Goal: Task Accomplishment & Management: Manage account settings

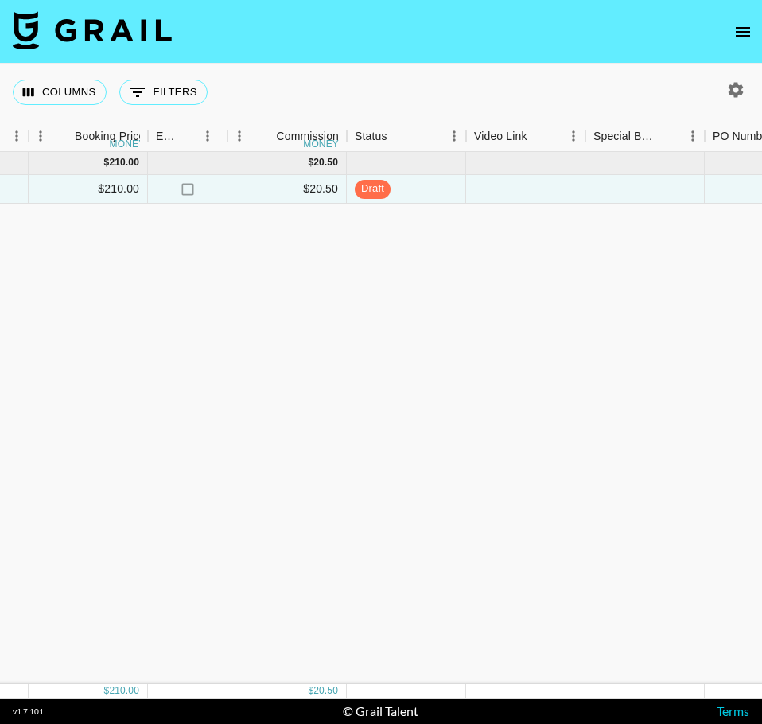
scroll to position [0, 1043]
click at [368, 193] on span "draft" at bounding box center [367, 188] width 36 height 15
click at [376, 195] on span "draft" at bounding box center [367, 188] width 36 height 15
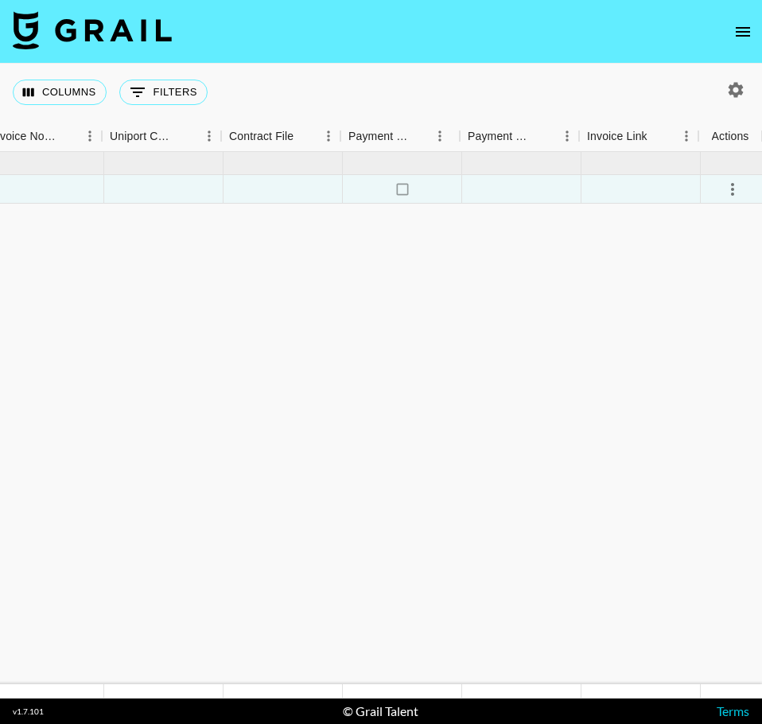
scroll to position [0, 1880]
click at [733, 188] on icon "select merge strategy" at bounding box center [730, 189] width 19 height 19
click at [683, 339] on div "Approve" at bounding box center [696, 338] width 49 height 19
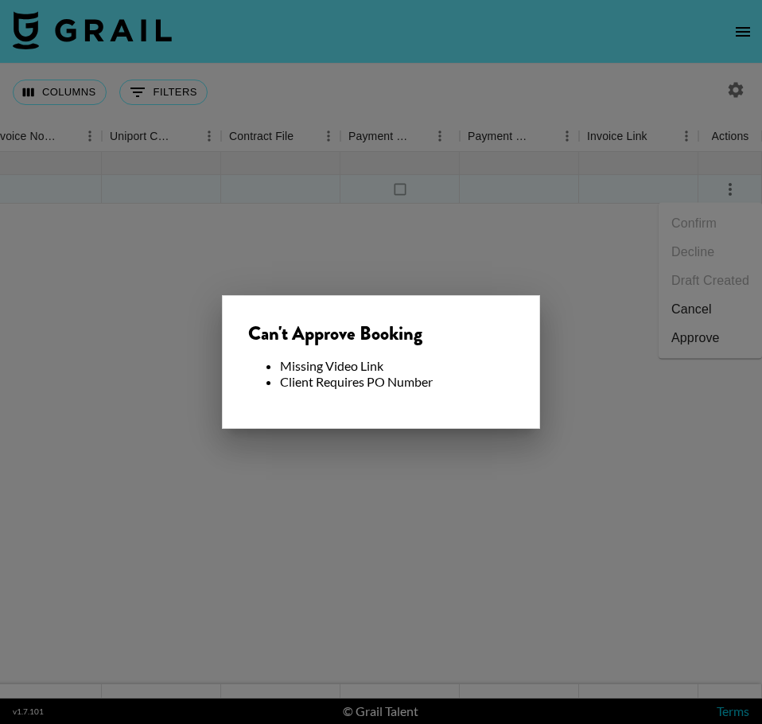
click at [615, 403] on div at bounding box center [381, 362] width 762 height 724
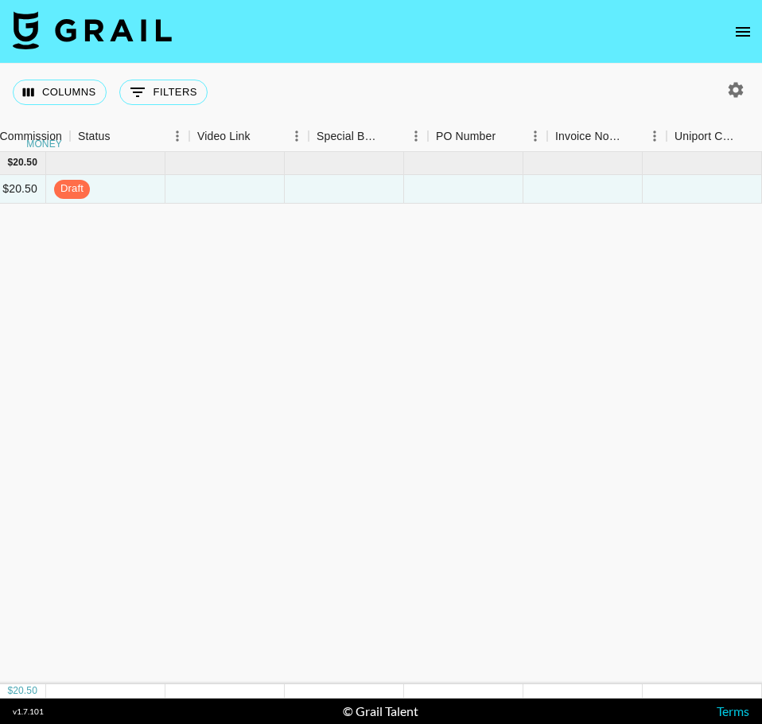
scroll to position [0, 1310]
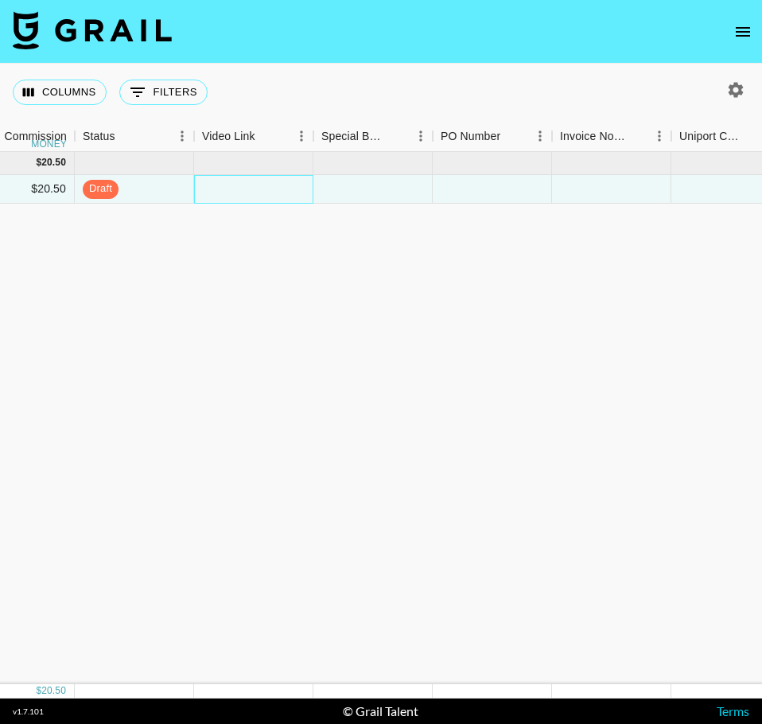
click at [263, 185] on div at bounding box center [253, 189] width 119 height 29
click at [236, 185] on div at bounding box center [253, 189] width 119 height 29
type input "[URL][DOMAIN_NAME]"
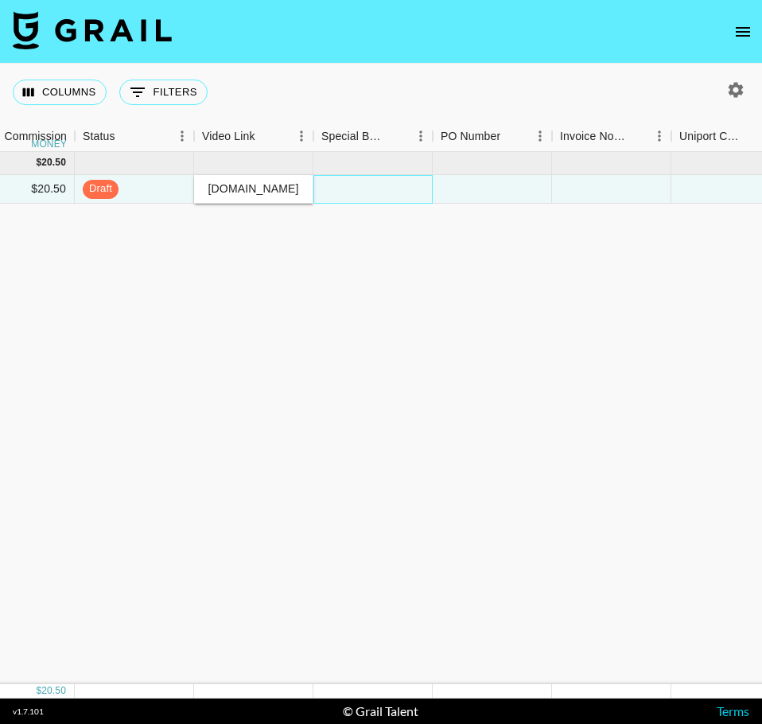
click at [361, 195] on div at bounding box center [373, 189] width 119 height 29
click at [461, 205] on div "[DATE] ( 1 ) $ 210.00 $ 20.50 recNy6vHBNQSagUN2 norastokes_ [EMAIL_ADDRESS][DOM…" at bounding box center [11, 418] width 2642 height 532
click at [465, 194] on div at bounding box center [492, 189] width 119 height 29
click at [458, 196] on div at bounding box center [492, 189] width 119 height 29
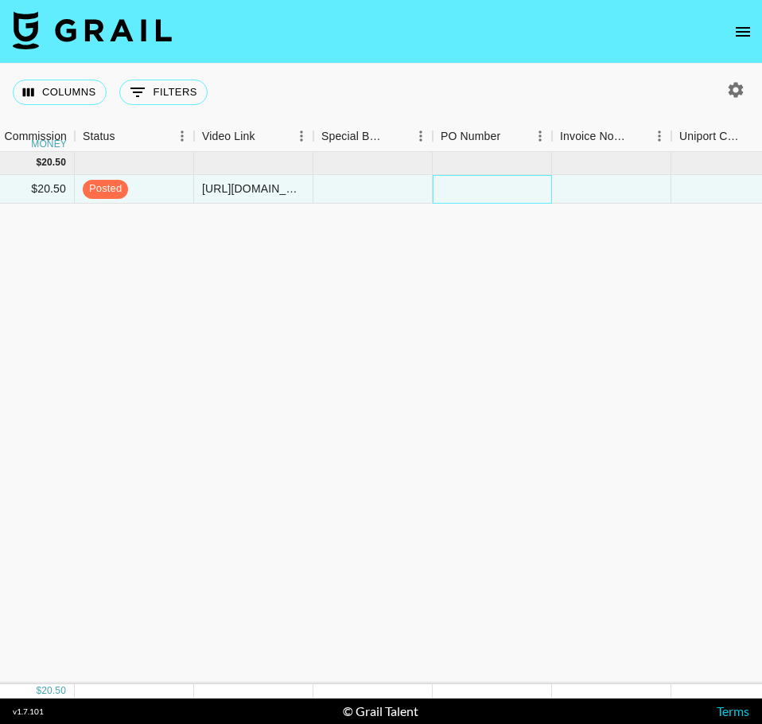
click at [458, 196] on div at bounding box center [492, 189] width 119 height 29
click at [467, 186] on div at bounding box center [492, 189] width 119 height 29
click at [505, 193] on div at bounding box center [492, 189] width 119 height 29
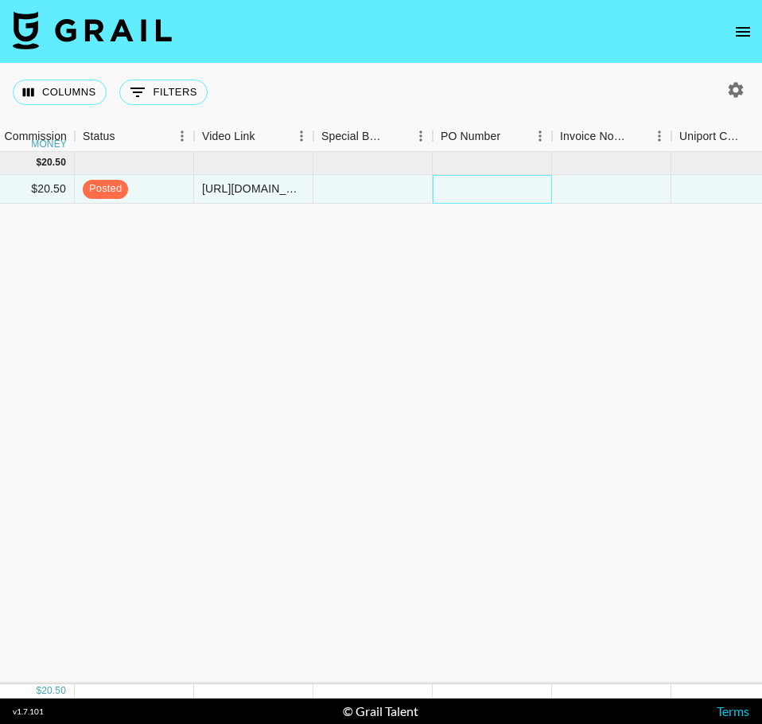
click at [505, 178] on div at bounding box center [492, 189] width 119 height 29
click at [492, 180] on div at bounding box center [492, 189] width 119 height 29
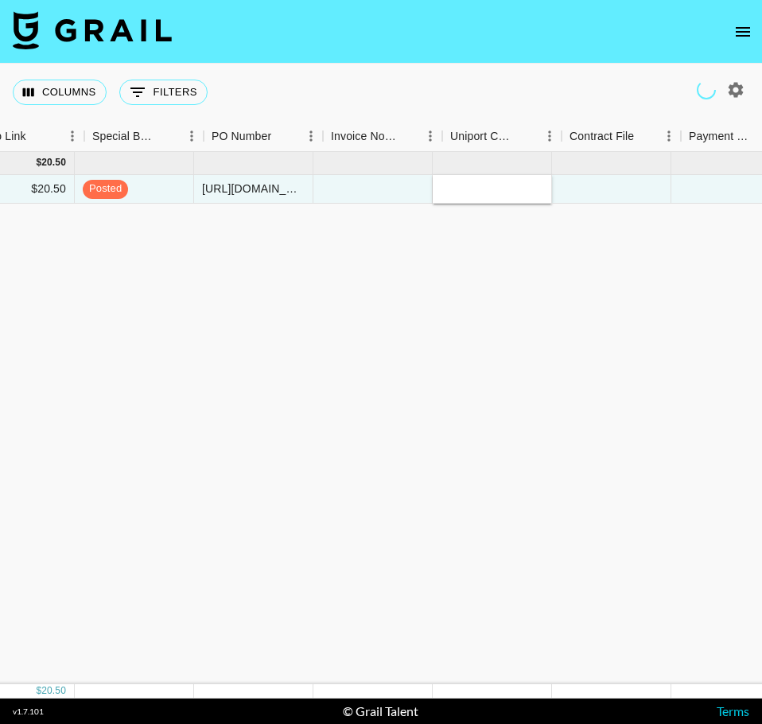
scroll to position [0, 1539]
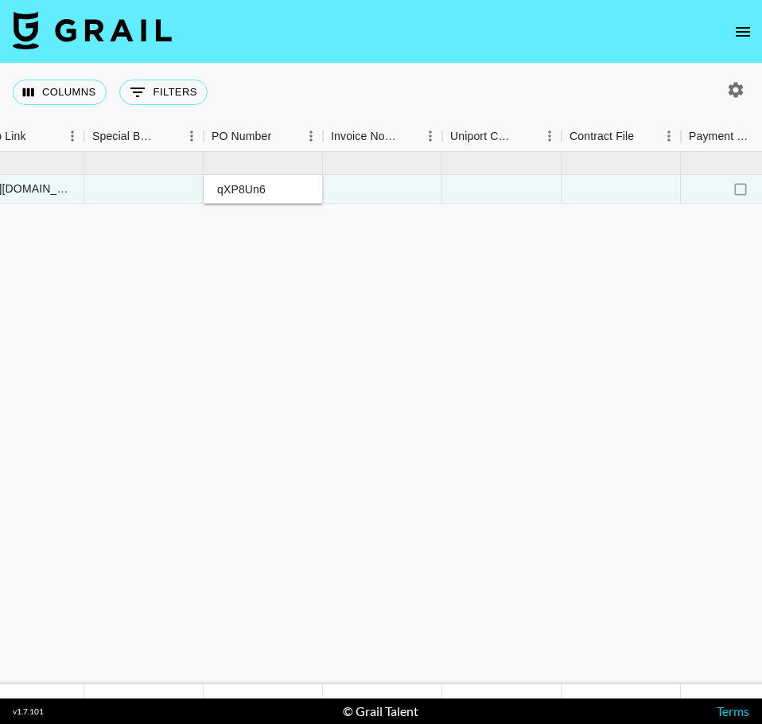
type input "qXP8Un6"
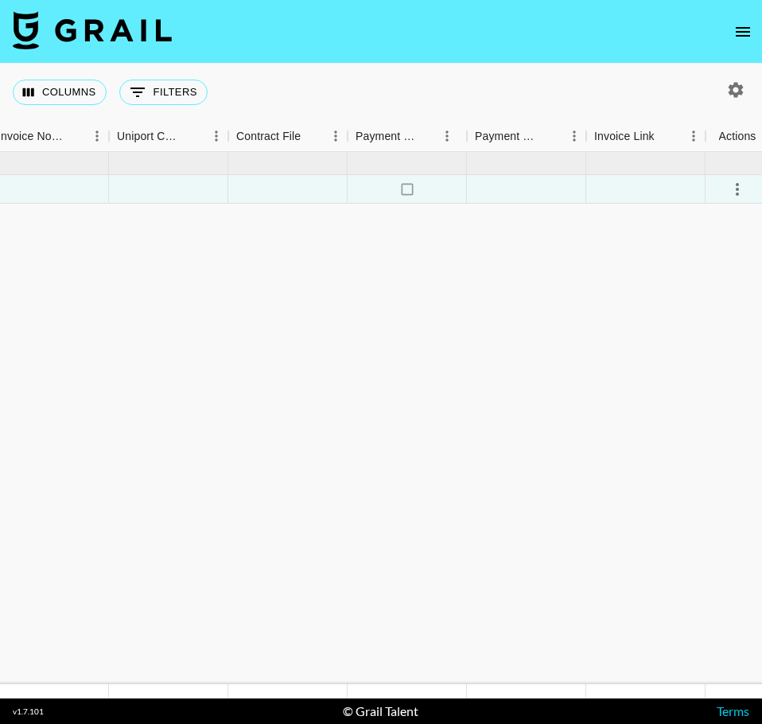
scroll to position [0, 1880]
click at [735, 186] on icon "select merge strategy" at bounding box center [730, 189] width 19 height 19
click at [686, 338] on div "Approve" at bounding box center [696, 338] width 49 height 19
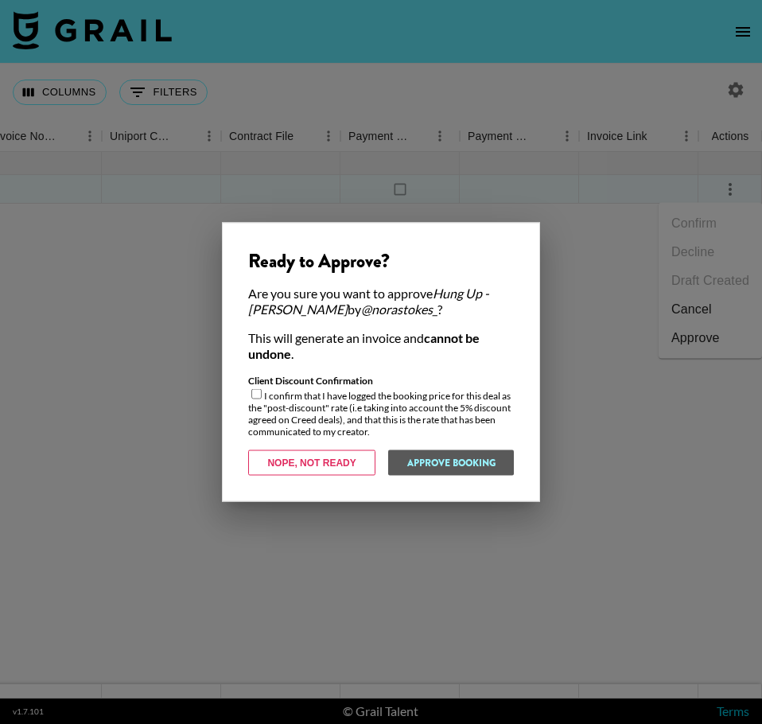
click at [258, 396] on input "checkbox" at bounding box center [256, 394] width 10 height 10
checkbox input "true"
click at [470, 454] on button "Approve Booking" at bounding box center [451, 462] width 127 height 25
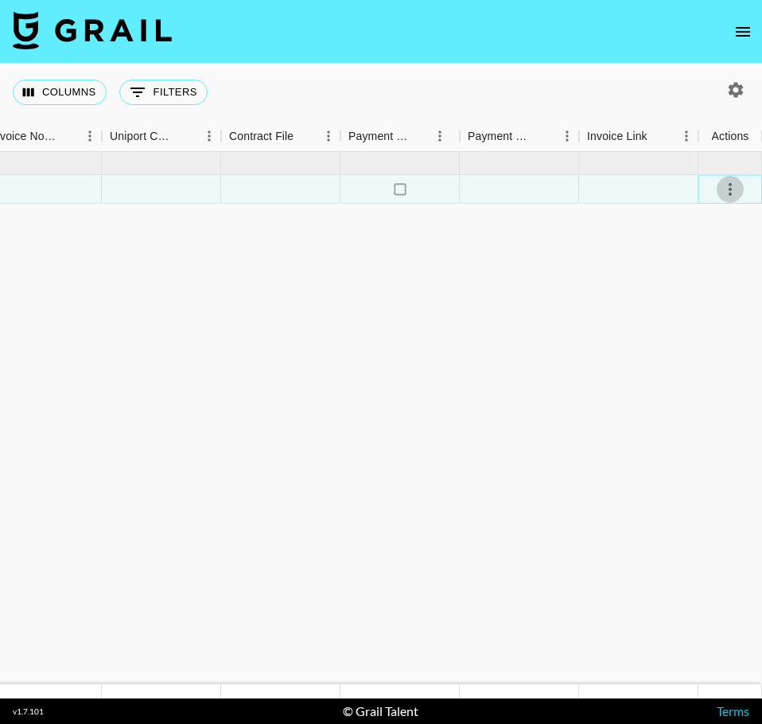
click at [731, 185] on icon "select merge strategy" at bounding box center [730, 189] width 19 height 19
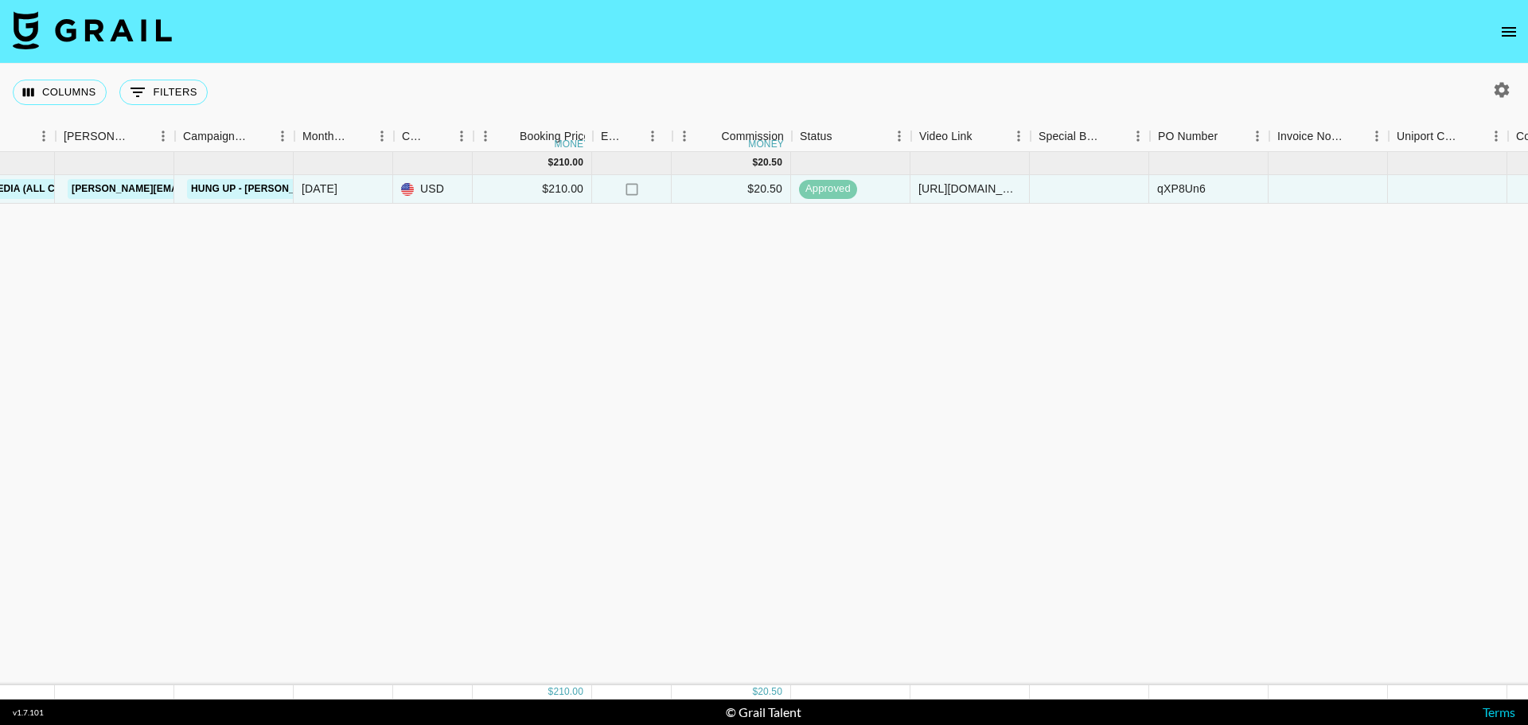
scroll to position [0, 593]
click at [653, 136] on icon "Menu" at bounding box center [652, 136] width 2 height 10
click at [686, 282] on div "[DATE] ( 1 ) $ 210.00 $ 20.50 recNy6vHBNQSagUN2 norastokes_ [EMAIL_ADDRESS][DOM…" at bounding box center [728, 418] width 2642 height 533
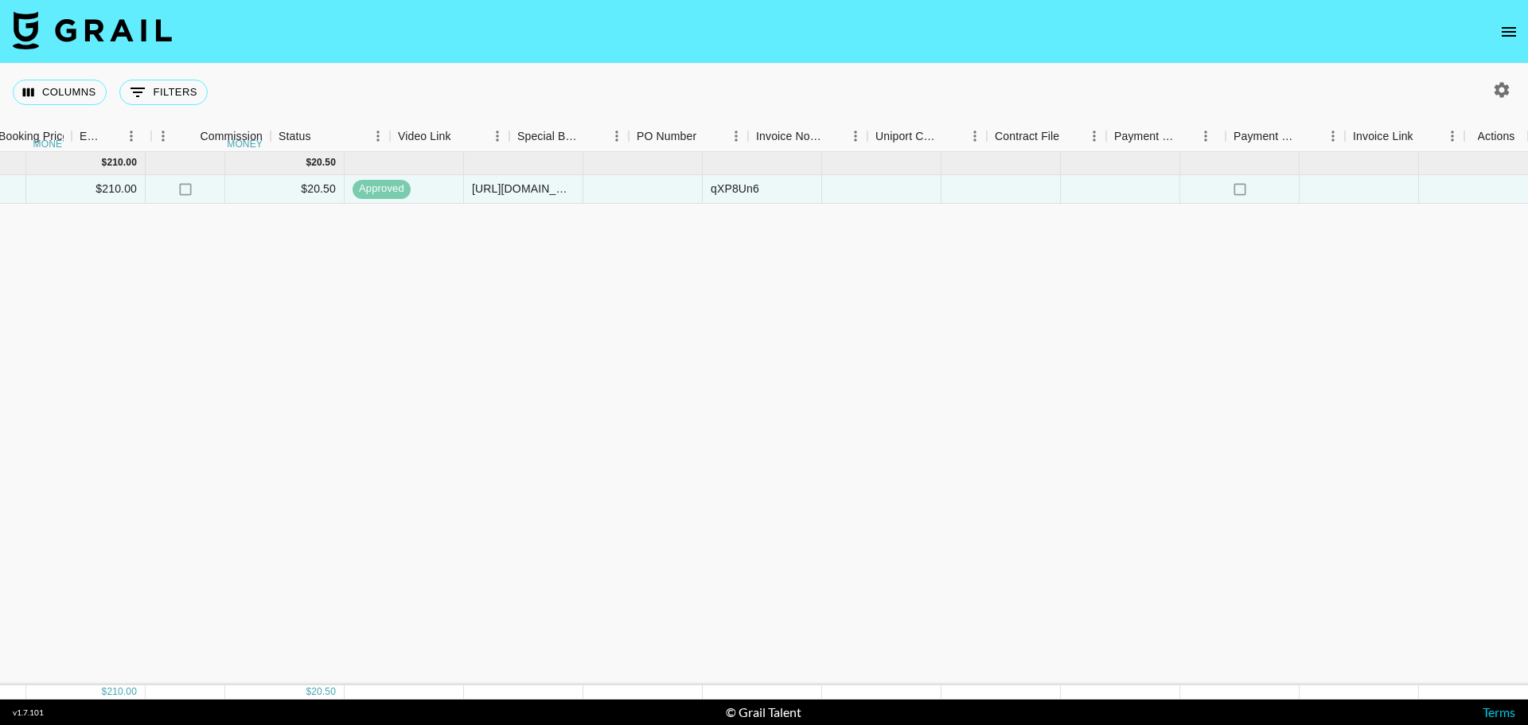
scroll to position [0, 1114]
